Goal: Task Accomplishment & Management: Complete application form

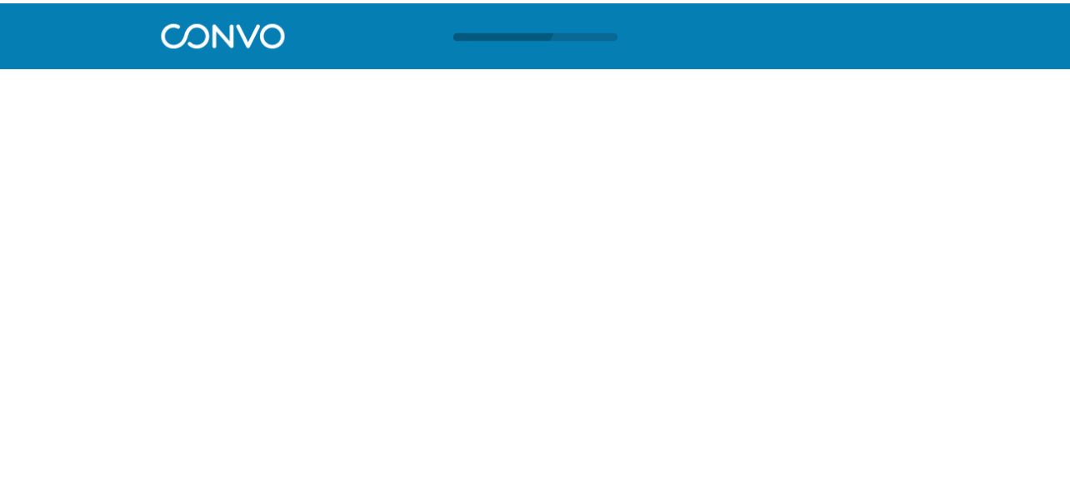
scroll to position [1, 0]
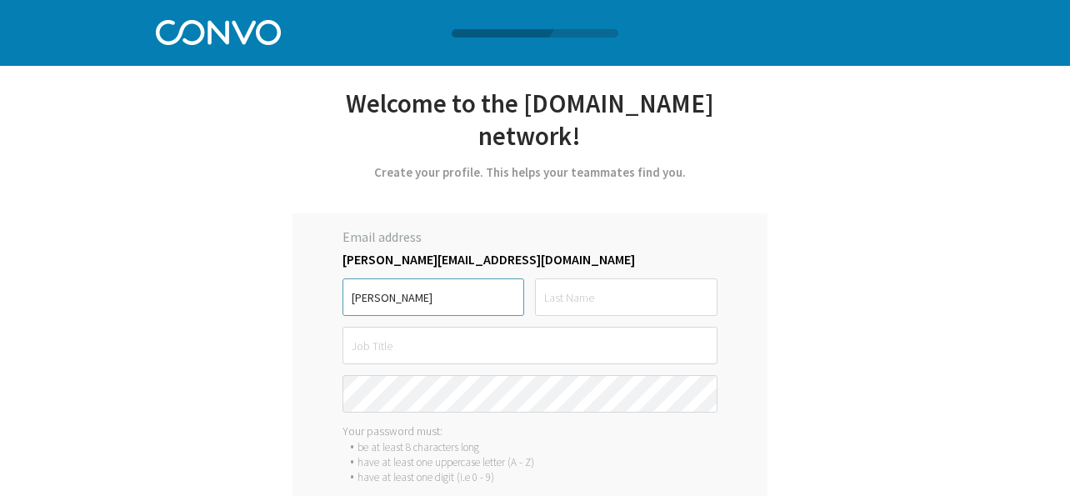
type input "[PERSON_NAME]"
type input "t"
type input "[PERSON_NAME]"
type input "Senior Sales Account"
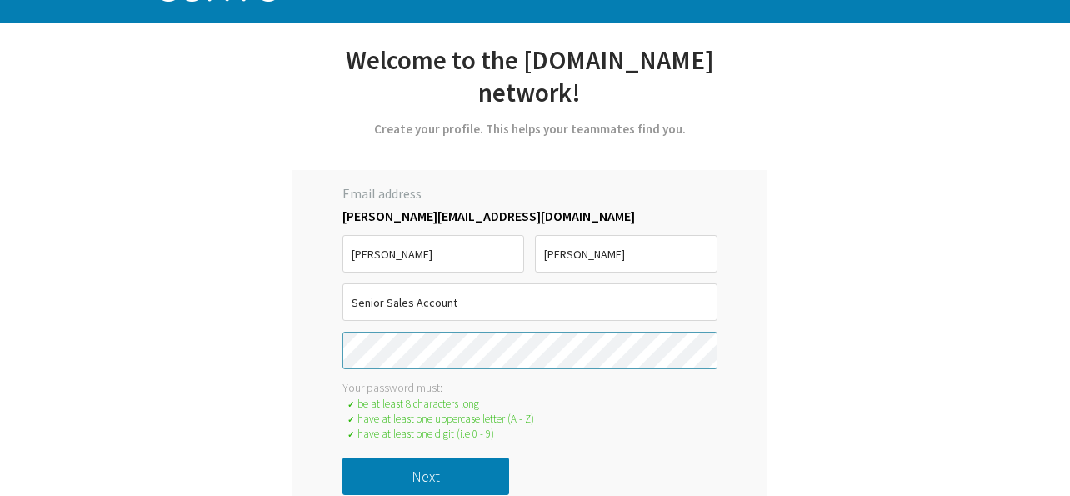
scroll to position [68, 0]
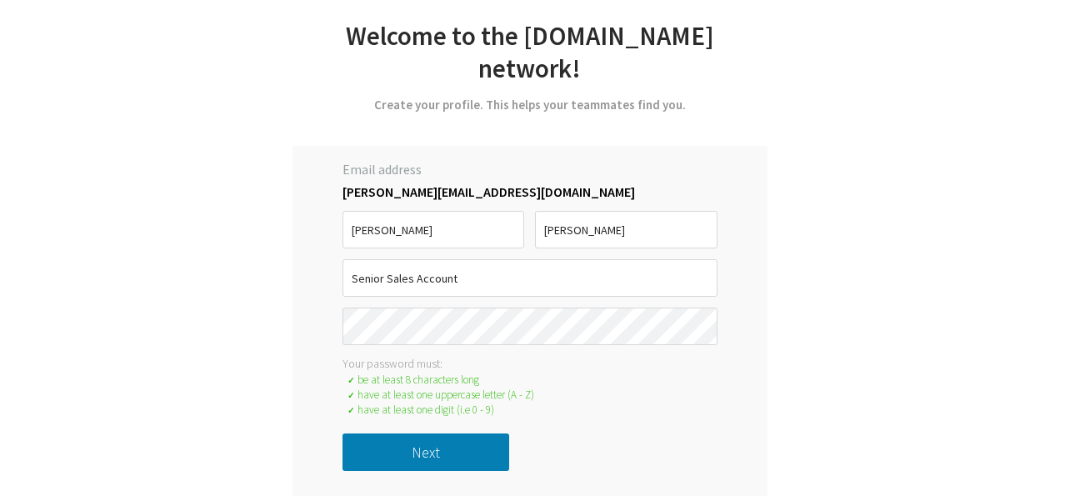
click at [420, 458] on button "Next" at bounding box center [426, 452] width 167 height 38
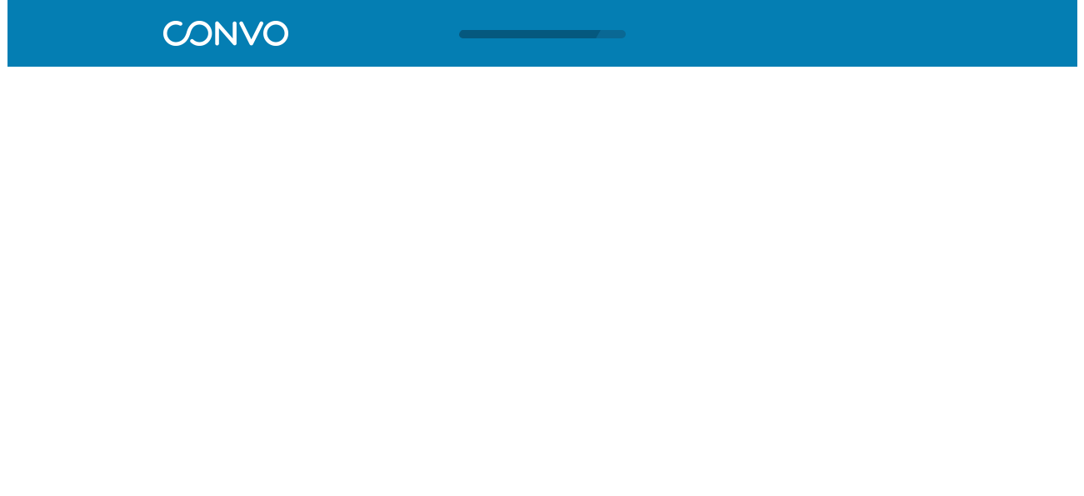
scroll to position [0, 0]
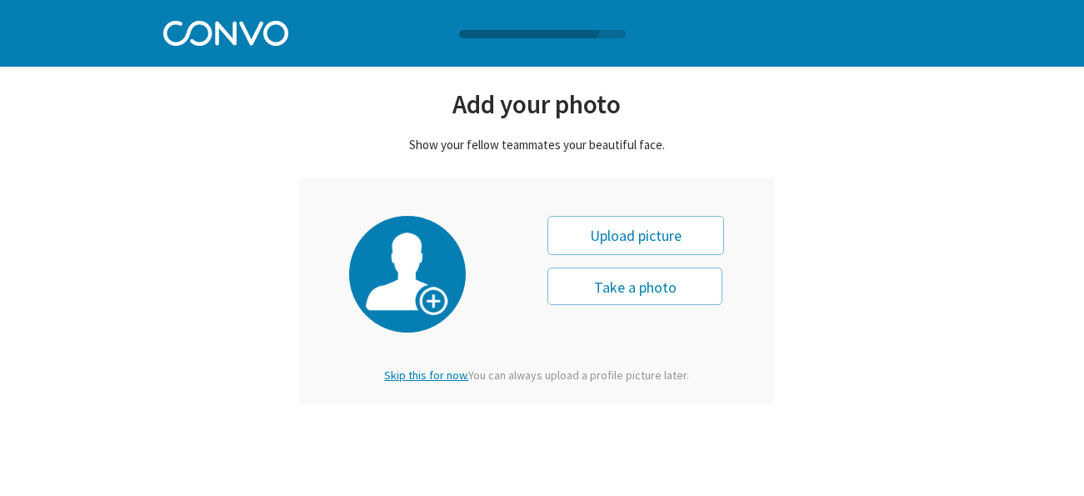
click at [658, 241] on div "Upload picture" at bounding box center [636, 235] width 177 height 39
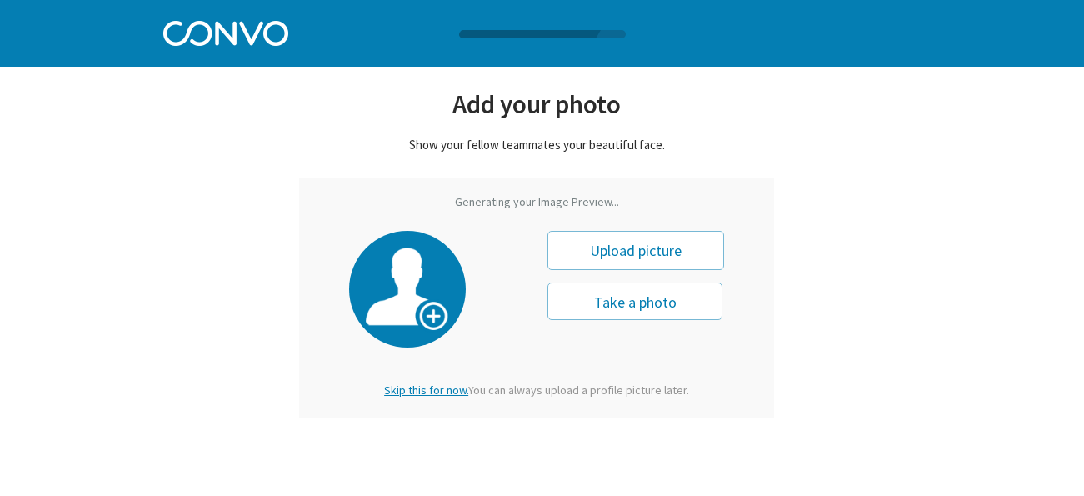
type input "0"
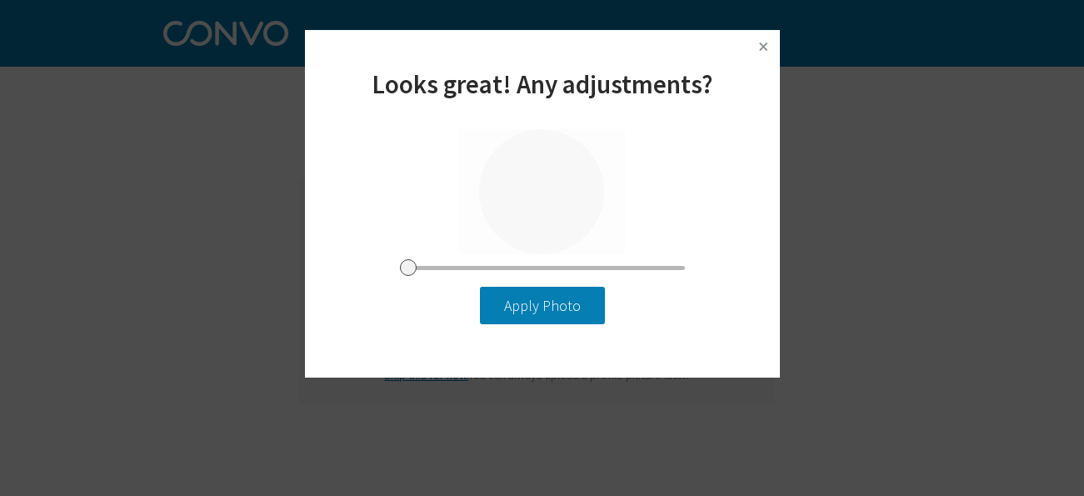
drag, startPoint x: 602, startPoint y: 244, endPoint x: 623, endPoint y: 244, distance: 20.8
click at [623, 244] on div at bounding box center [542, 191] width 167 height 125
click at [578, 305] on button "Apply Photo" at bounding box center [542, 306] width 125 height 38
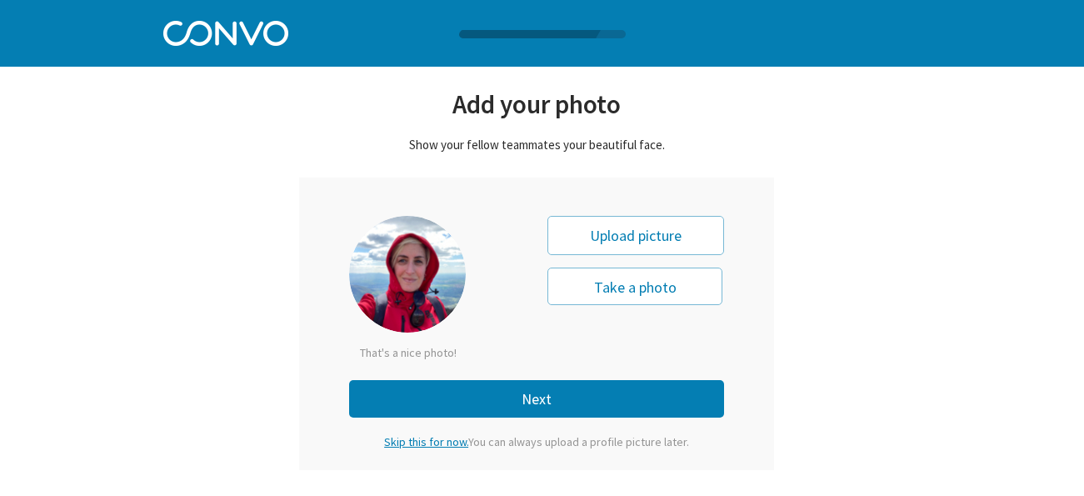
click at [548, 389] on button "Next" at bounding box center [536, 399] width 375 height 38
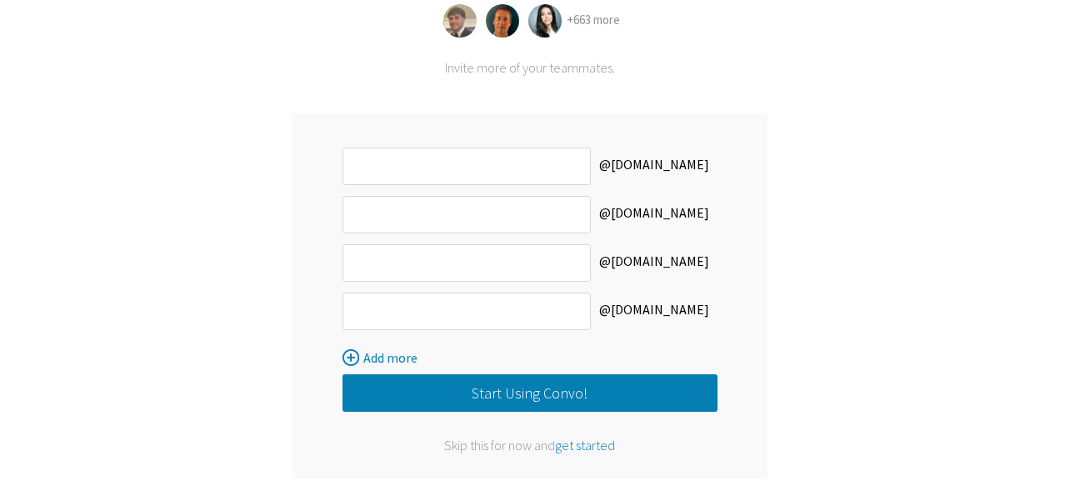
scroll to position [211, 0]
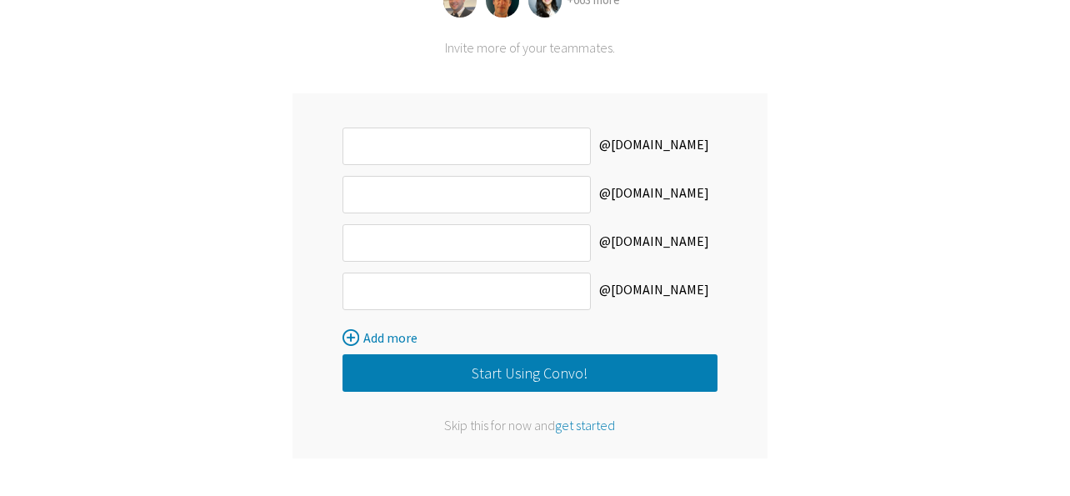
click at [548, 375] on button "Start Using Convo!" at bounding box center [530, 373] width 375 height 38
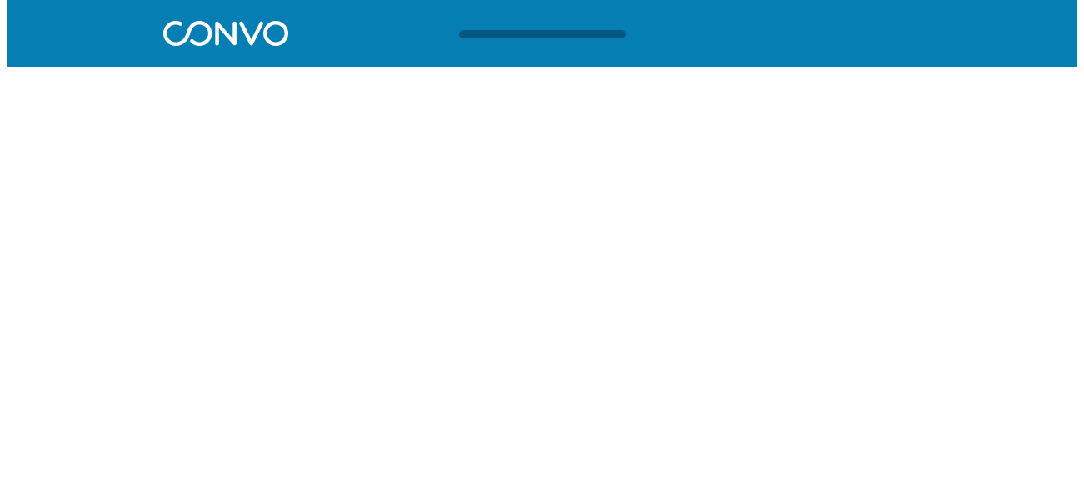
scroll to position [0, 0]
click at [193, 53] on div at bounding box center [543, 33] width 792 height 66
click at [215, 32] on div at bounding box center [542, 34] width 1084 height 8
click at [266, 40] on img at bounding box center [225, 31] width 125 height 29
click at [536, 33] on div at bounding box center [556, 34] width 199 height 8
